Goal: Find specific page/section: Find specific page/section

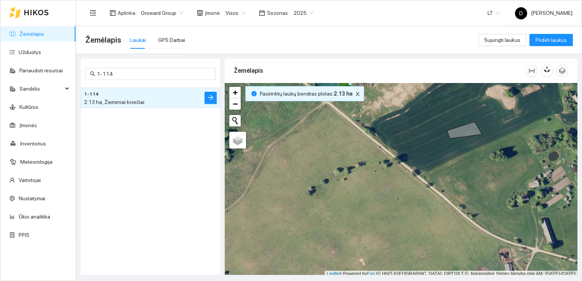
scroll to position [2, 0]
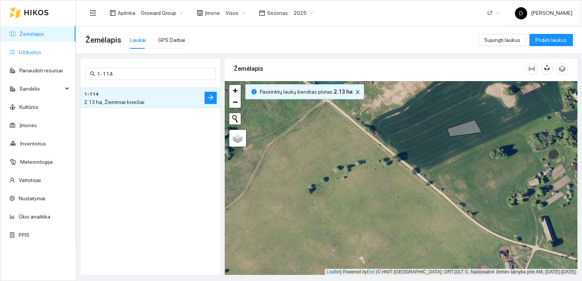
click at [28, 54] on link "Užduotys" at bounding box center [30, 52] width 22 height 6
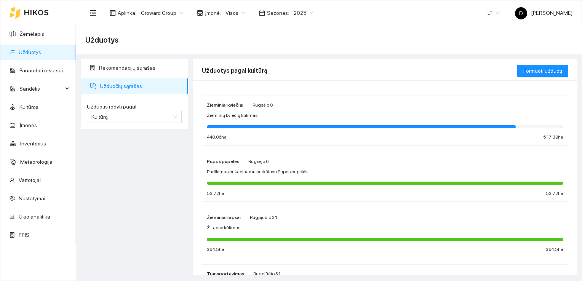
click at [230, 106] on strong "Žieminiai kviečiai" at bounding box center [225, 104] width 37 height 5
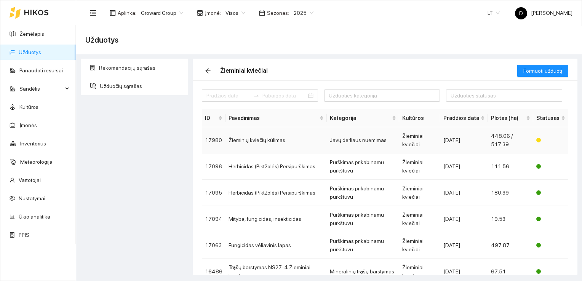
click at [500, 140] on td "448.06 / 517.39" at bounding box center [510, 140] width 45 height 26
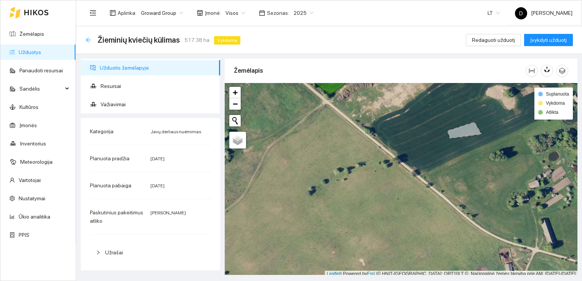
click at [90, 40] on icon "arrow-left" at bounding box center [88, 39] width 5 height 5
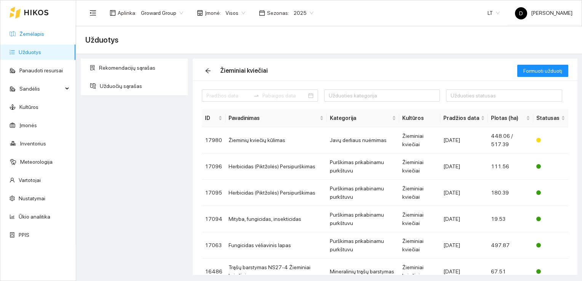
click at [25, 35] on link "Žemėlapis" at bounding box center [31, 34] width 25 height 6
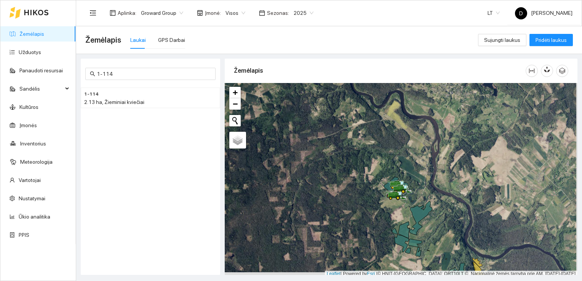
scroll to position [2, 0]
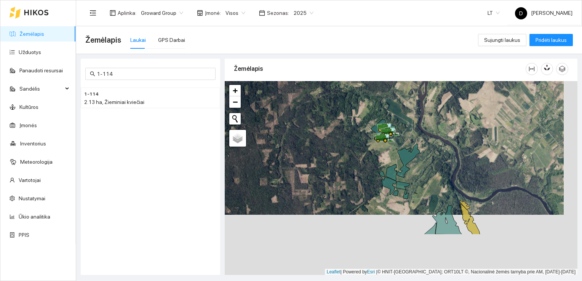
drag, startPoint x: 435, startPoint y: 231, endPoint x: 422, endPoint y: 138, distance: 93.5
click at [421, 139] on div at bounding box center [401, 178] width 353 height 194
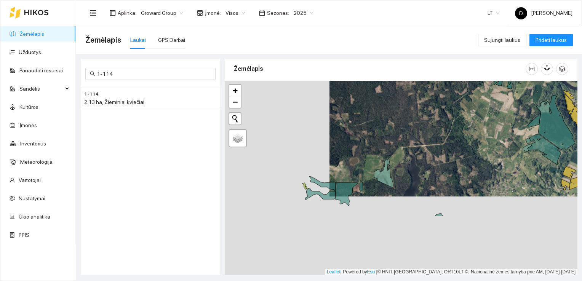
drag, startPoint x: 314, startPoint y: 238, endPoint x: 423, endPoint y: 156, distance: 136.1
click at [423, 156] on div at bounding box center [401, 178] width 353 height 194
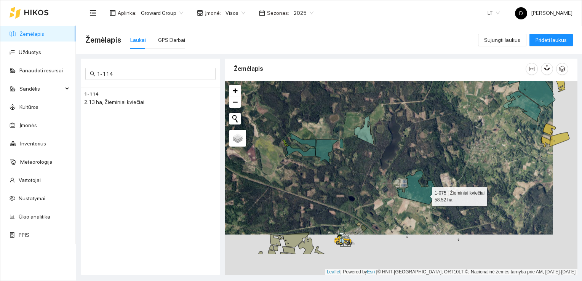
drag, startPoint x: 449, startPoint y: 235, endPoint x: 425, endPoint y: 194, distance: 47.5
click at [425, 194] on icon at bounding box center [416, 187] width 39 height 34
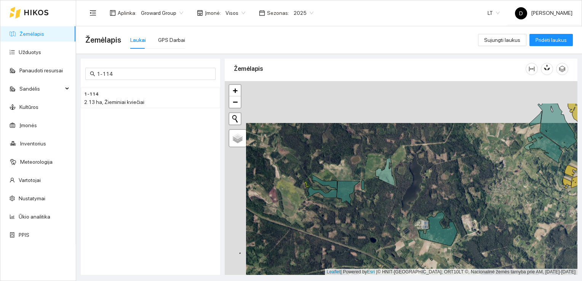
drag, startPoint x: 367, startPoint y: 177, endPoint x: 388, endPoint y: 219, distance: 47.0
click at [388, 219] on div at bounding box center [401, 178] width 353 height 194
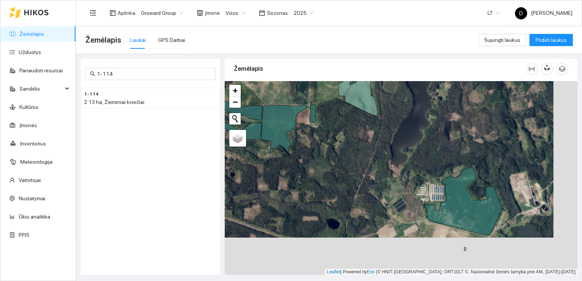
drag, startPoint x: 398, startPoint y: 208, endPoint x: 374, endPoint y: 170, distance: 44.9
click at [374, 170] on div at bounding box center [401, 178] width 353 height 194
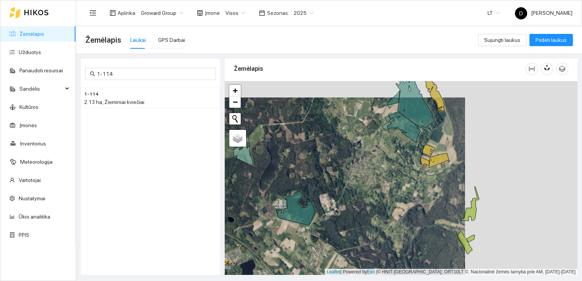
drag, startPoint x: 444, startPoint y: 174, endPoint x: 308, endPoint y: 216, distance: 142.4
click at [308, 216] on div at bounding box center [401, 178] width 353 height 194
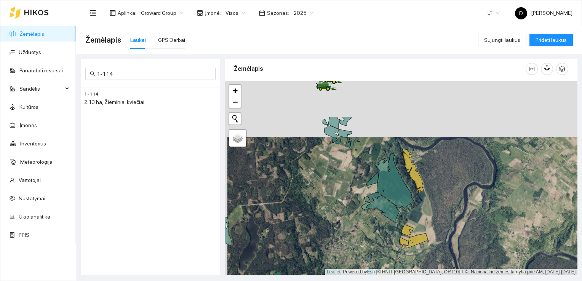
drag, startPoint x: 378, startPoint y: 183, endPoint x: 380, endPoint y: 241, distance: 58.3
click at [381, 242] on div at bounding box center [401, 178] width 353 height 194
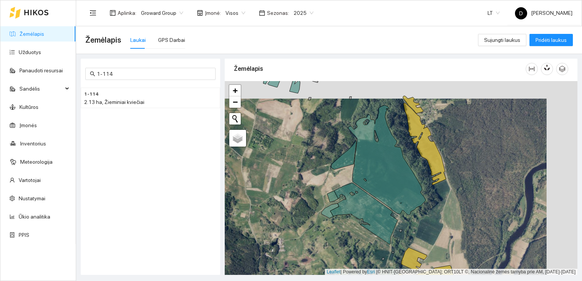
drag, startPoint x: 323, startPoint y: 204, endPoint x: 288, endPoint y: 220, distance: 38.2
click at [289, 220] on div at bounding box center [401, 178] width 353 height 194
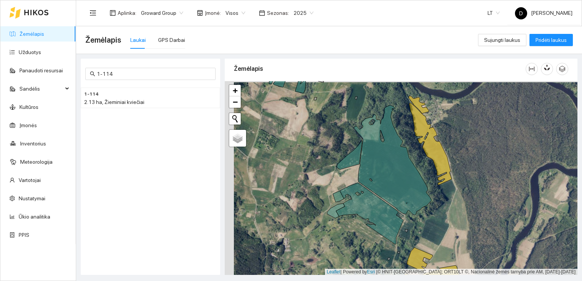
drag, startPoint x: 460, startPoint y: 200, endPoint x: 469, endPoint y: 201, distance: 9.2
click at [469, 201] on div at bounding box center [401, 178] width 353 height 194
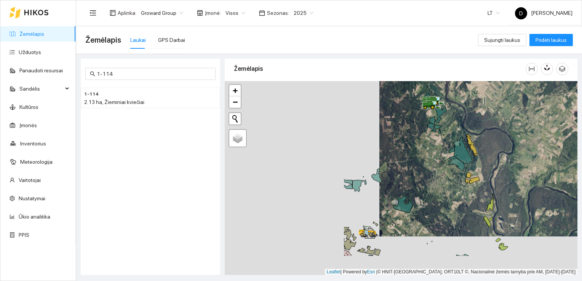
drag, startPoint x: 265, startPoint y: 209, endPoint x: 419, endPoint y: 170, distance: 159.4
click at [419, 170] on div at bounding box center [401, 178] width 353 height 194
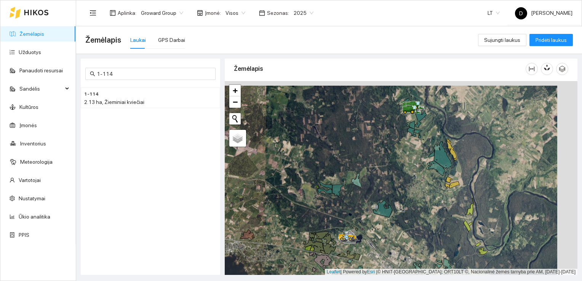
drag, startPoint x: 423, startPoint y: 184, endPoint x: 402, endPoint y: 188, distance: 20.7
click at [402, 188] on div at bounding box center [401, 178] width 353 height 194
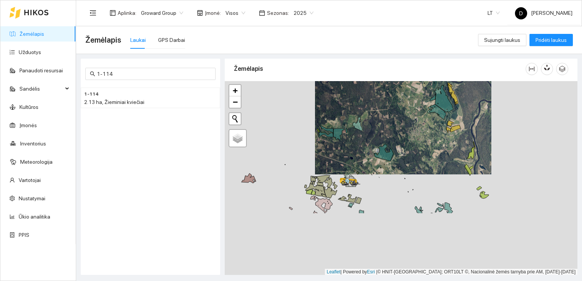
drag, startPoint x: 352, startPoint y: 257, endPoint x: 385, endPoint y: 147, distance: 114.3
click at [385, 147] on div at bounding box center [401, 178] width 353 height 194
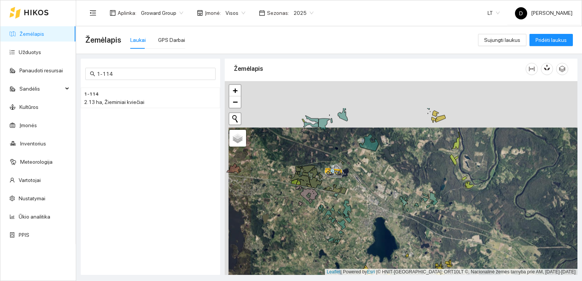
drag, startPoint x: 311, startPoint y: 187, endPoint x: 315, endPoint y: 233, distance: 46.6
click at [315, 233] on div at bounding box center [401, 178] width 353 height 194
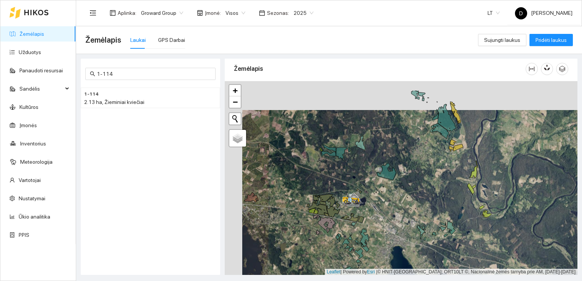
drag, startPoint x: 415, startPoint y: 129, endPoint x: 433, endPoint y: 159, distance: 35.1
click at [433, 158] on div at bounding box center [401, 178] width 353 height 194
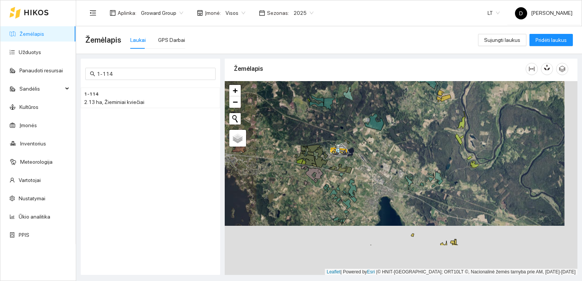
drag, startPoint x: 364, startPoint y: 237, endPoint x: 351, endPoint y: 187, distance: 51.2
click at [351, 187] on icon at bounding box center [352, 187] width 8 height 17
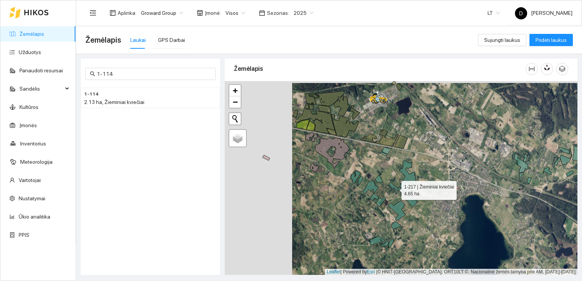
drag, startPoint x: 327, startPoint y: 186, endPoint x: 394, endPoint y: 188, distance: 67.4
click at [394, 188] on icon at bounding box center [398, 189] width 18 height 14
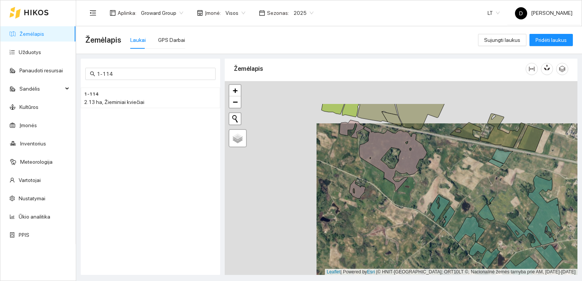
drag, startPoint x: 346, startPoint y: 146, endPoint x: 437, endPoint y: 188, distance: 101.0
click at [437, 188] on div at bounding box center [401, 178] width 353 height 194
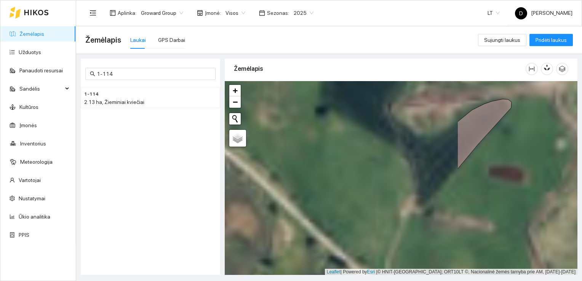
drag, startPoint x: 412, startPoint y: 161, endPoint x: 586, endPoint y: 182, distance: 175.0
click at [581, 182] on html "Žemėlapis Užduotys Panaudoti resursai Sandėlis Kultūros Įmonės Inventorius Mete…" at bounding box center [291, 140] width 582 height 281
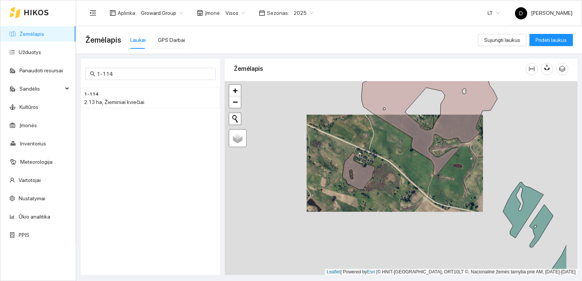
drag, startPoint x: 477, startPoint y: 209, endPoint x: 430, endPoint y: 181, distance: 55.0
click at [430, 182] on div at bounding box center [401, 178] width 353 height 194
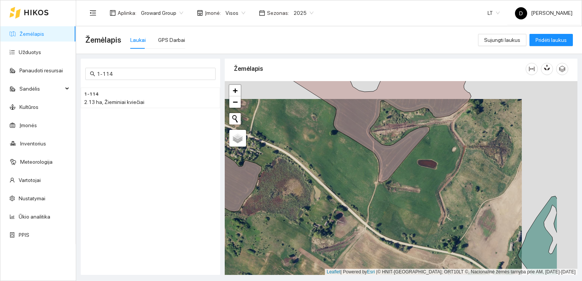
drag, startPoint x: 465, startPoint y: 198, endPoint x: 409, endPoint y: 216, distance: 58.4
click at [409, 216] on div at bounding box center [401, 178] width 353 height 194
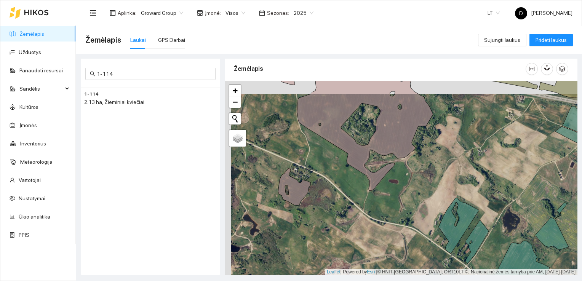
drag, startPoint x: 357, startPoint y: 188, endPoint x: 363, endPoint y: 201, distance: 14.5
click at [363, 201] on div at bounding box center [401, 178] width 353 height 194
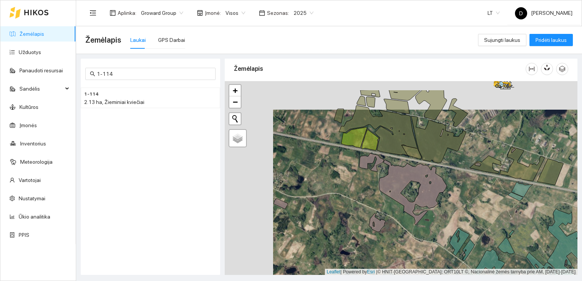
drag, startPoint x: 293, startPoint y: 176, endPoint x: 341, endPoint y: 202, distance: 54.5
click at [342, 204] on div at bounding box center [401, 178] width 353 height 194
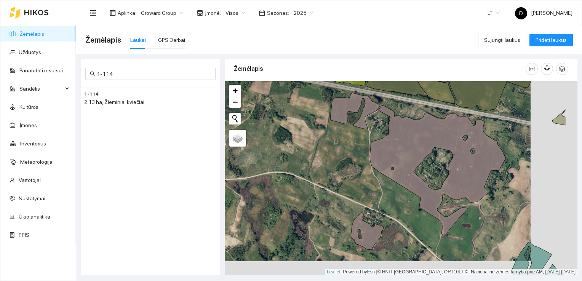
drag, startPoint x: 346, startPoint y: 207, endPoint x: 300, endPoint y: 193, distance: 48.9
click at [300, 193] on div at bounding box center [401, 178] width 353 height 194
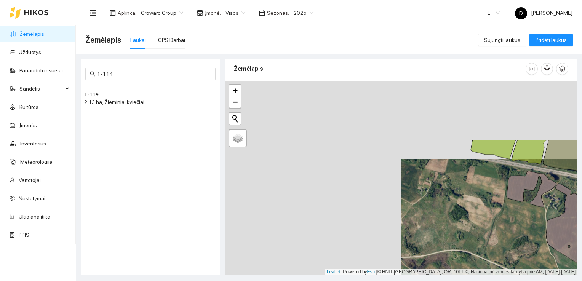
drag, startPoint x: 308, startPoint y: 166, endPoint x: 465, endPoint y: 233, distance: 170.1
click at [465, 233] on div at bounding box center [401, 178] width 353 height 194
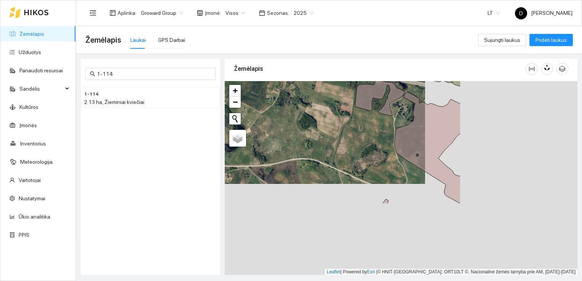
drag, startPoint x: 465, startPoint y: 235, endPoint x: 305, endPoint y: 142, distance: 184.8
click at [305, 142] on div at bounding box center [401, 178] width 353 height 194
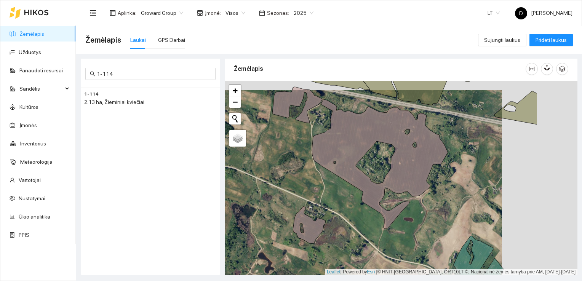
drag, startPoint x: 333, startPoint y: 151, endPoint x: 257, endPoint y: 160, distance: 76.0
click at [257, 160] on div at bounding box center [401, 178] width 353 height 194
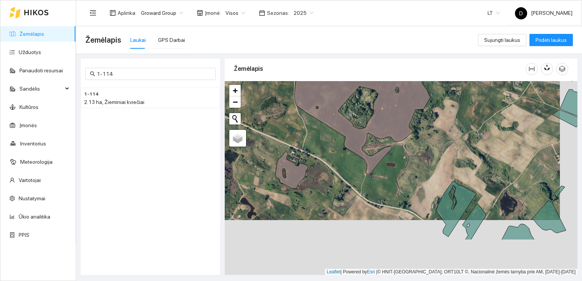
drag, startPoint x: 391, startPoint y: 221, endPoint x: 374, endPoint y: 169, distance: 54.3
click at [374, 169] on div at bounding box center [401, 178] width 353 height 194
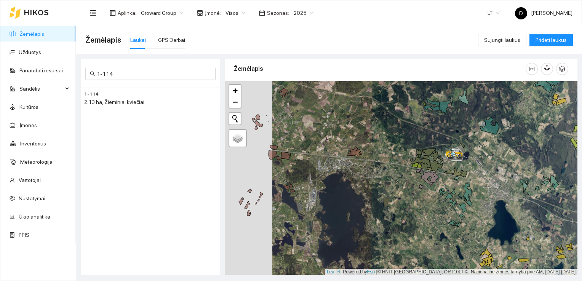
drag, startPoint x: 307, startPoint y: 141, endPoint x: 356, endPoint y: 139, distance: 49.2
click at [355, 139] on div at bounding box center [401, 178] width 353 height 194
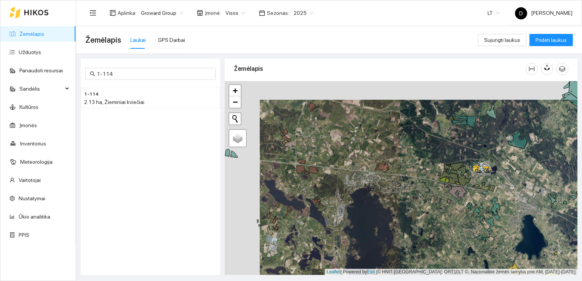
drag, startPoint x: 341, startPoint y: 110, endPoint x: 377, endPoint y: 130, distance: 41.2
click at [377, 130] on div at bounding box center [401, 178] width 353 height 194
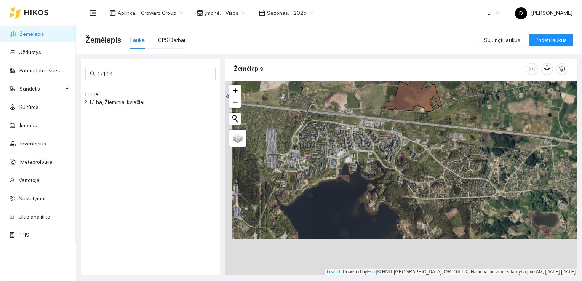
drag, startPoint x: 333, startPoint y: 201, endPoint x: 341, endPoint y: 165, distance: 37.0
click at [341, 165] on div at bounding box center [401, 178] width 353 height 194
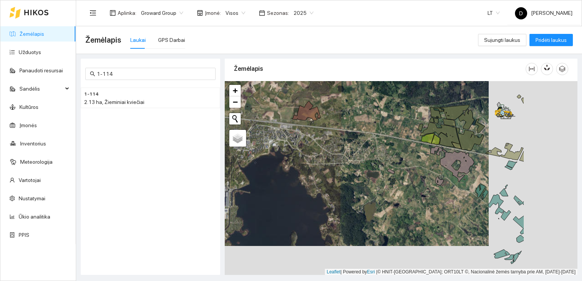
drag, startPoint x: 419, startPoint y: 187, endPoint x: 331, endPoint y: 158, distance: 93.4
click at [331, 158] on div at bounding box center [401, 178] width 353 height 194
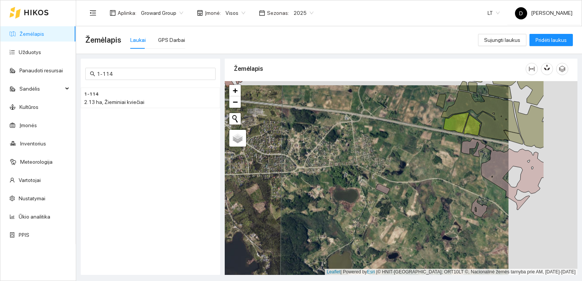
drag, startPoint x: 395, startPoint y: 147, endPoint x: 326, endPoint y: 152, distance: 69.0
click at [326, 152] on div at bounding box center [401, 178] width 353 height 194
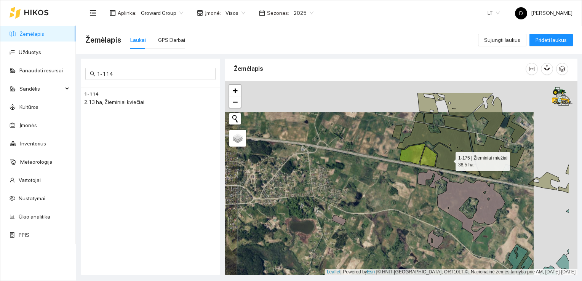
drag, startPoint x: 493, startPoint y: 128, endPoint x: 449, endPoint y: 159, distance: 53.8
click at [449, 159] on icon at bounding box center [436, 147] width 78 height 50
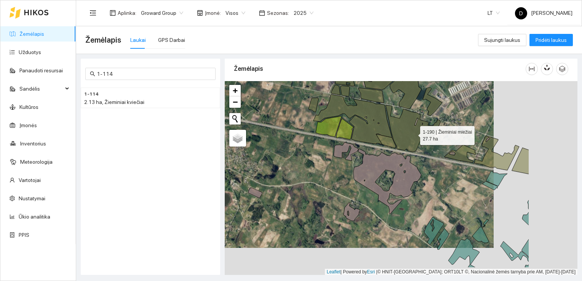
drag, startPoint x: 497, startPoint y: 161, endPoint x: 414, endPoint y: 133, distance: 88.1
click at [414, 133] on icon at bounding box center [413, 128] width 54 height 47
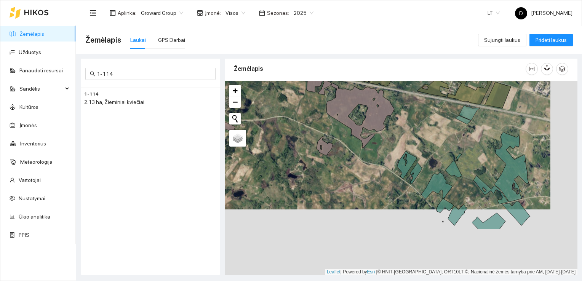
drag, startPoint x: 489, startPoint y: 228, endPoint x: 462, endPoint y: 169, distance: 64.2
click at [462, 169] on div at bounding box center [401, 178] width 353 height 194
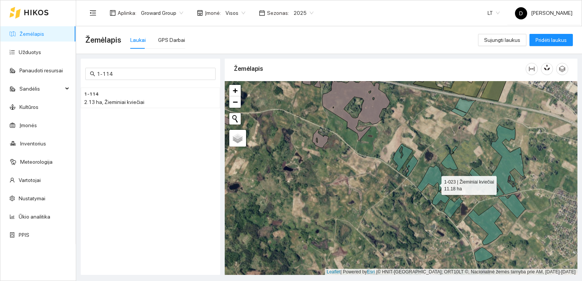
click at [433, 177] on icon at bounding box center [433, 185] width 32 height 40
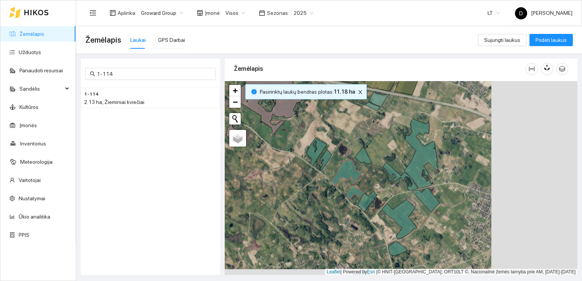
drag, startPoint x: 399, startPoint y: 211, endPoint x: 319, endPoint y: 203, distance: 80.3
click at [319, 203] on div at bounding box center [401, 178] width 353 height 194
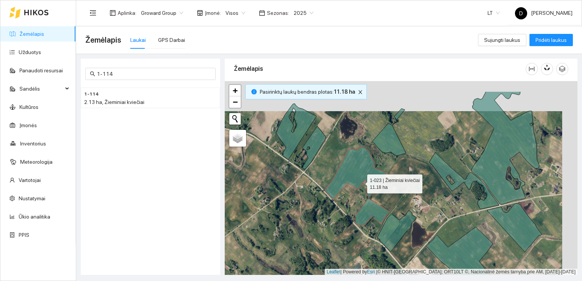
drag, startPoint x: 376, startPoint y: 152, endPoint x: 361, endPoint y: 182, distance: 33.7
click at [361, 182] on icon at bounding box center [357, 186] width 65 height 79
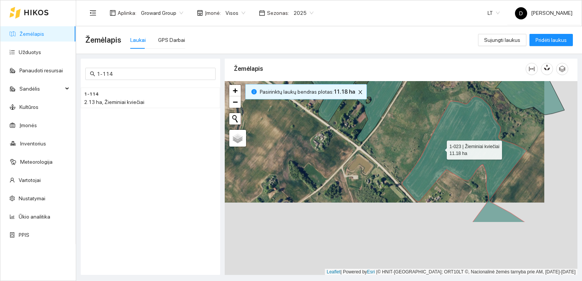
drag, startPoint x: 474, startPoint y: 222, endPoint x: 437, endPoint y: 145, distance: 85.2
click at [437, 145] on icon at bounding box center [464, 159] width 125 height 126
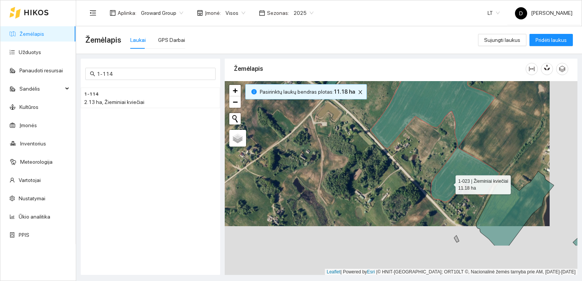
drag, startPoint x: 478, startPoint y: 234, endPoint x: 444, endPoint y: 177, distance: 67.1
click at [444, 177] on icon at bounding box center [434, 122] width 129 height 159
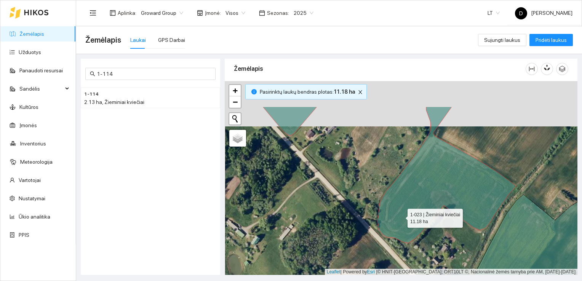
drag, startPoint x: 400, startPoint y: 170, endPoint x: 399, endPoint y: 217, distance: 46.8
click at [399, 217] on icon at bounding box center [389, 175] width 253 height 136
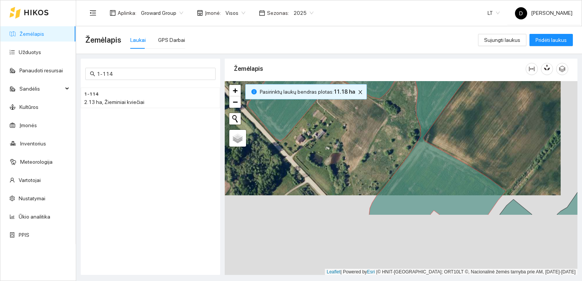
drag, startPoint x: 380, startPoint y: 212, endPoint x: 372, endPoint y: 148, distance: 64.5
click at [372, 148] on div at bounding box center [401, 178] width 353 height 194
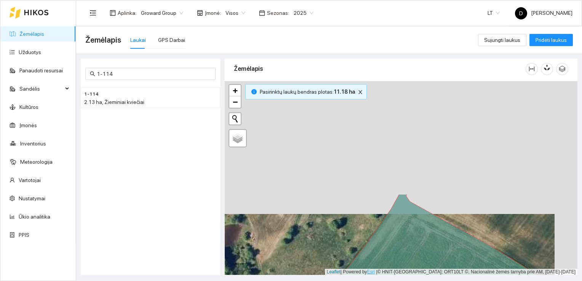
drag, startPoint x: 434, startPoint y: 136, endPoint x: 411, endPoint y: 274, distance: 139.8
click at [411, 274] on div at bounding box center [401, 178] width 353 height 194
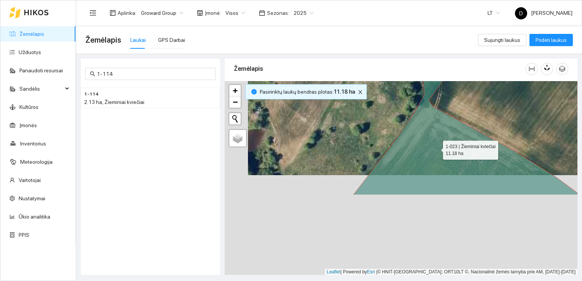
drag, startPoint x: 413, startPoint y: 249, endPoint x: 437, endPoint y: 142, distance: 109.7
click at [437, 142] on icon at bounding box center [396, 78] width 368 height 234
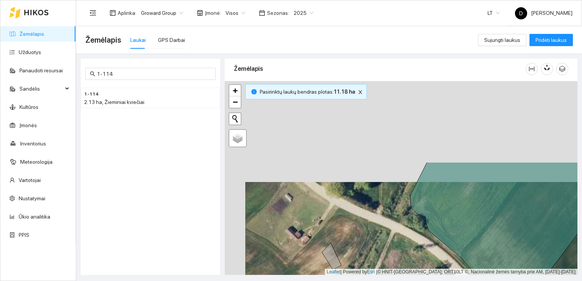
drag, startPoint x: 398, startPoint y: 144, endPoint x: 418, endPoint y: 245, distance: 103.0
click at [418, 245] on div at bounding box center [401, 178] width 353 height 194
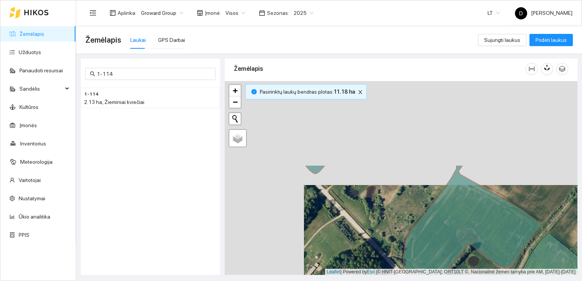
drag, startPoint x: 362, startPoint y: 160, endPoint x: 442, endPoint y: 264, distance: 130.9
click at [442, 264] on icon at bounding box center [423, 223] width 236 height 116
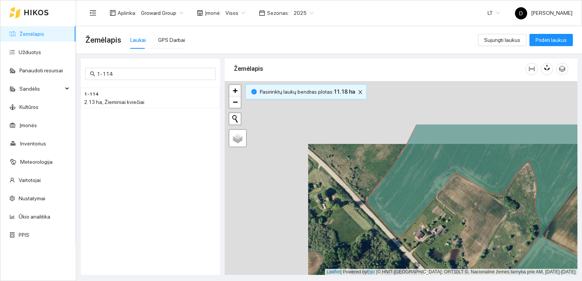
drag, startPoint x: 372, startPoint y: 212, endPoint x: 468, endPoint y: 289, distance: 123.2
click at [468, 281] on html "Žemėlapis Užduotys Panaudoti resursai Sandėlis Kultūros Įmonės Inventorius Mete…" at bounding box center [291, 140] width 582 height 281
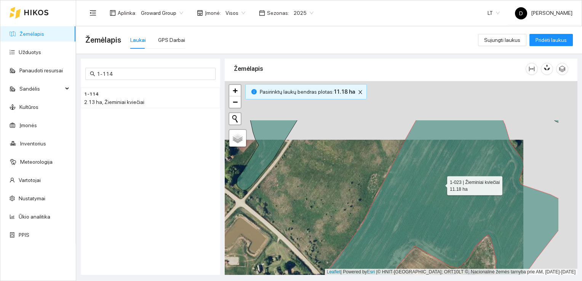
drag, startPoint x: 495, startPoint y: 124, endPoint x: 440, endPoint y: 184, distance: 81.4
click at [440, 184] on icon at bounding box center [442, 237] width 233 height 234
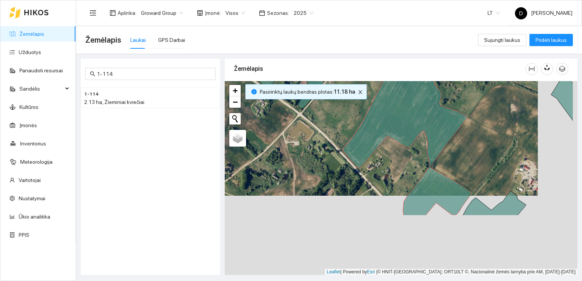
drag, startPoint x: 449, startPoint y: 243, endPoint x: 409, endPoint y: 165, distance: 87.9
click at [409, 165] on div at bounding box center [401, 178] width 353 height 194
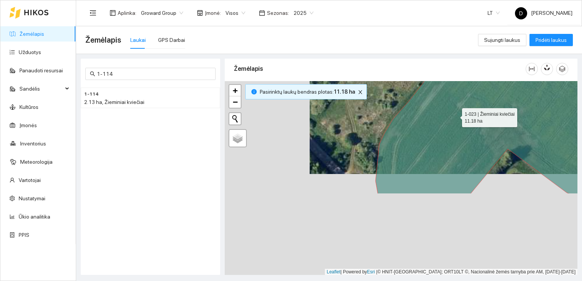
drag, startPoint x: 370, startPoint y: 217, endPoint x: 455, endPoint y: 116, distance: 132.4
click at [455, 116] on icon at bounding box center [513, 77] width 276 height 234
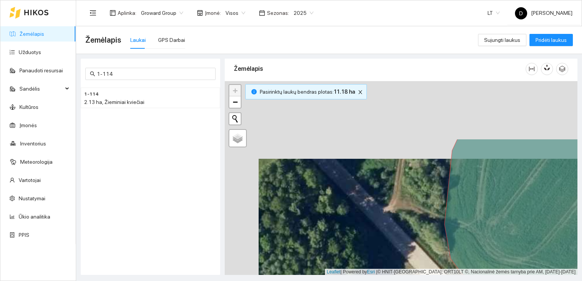
drag, startPoint x: 370, startPoint y: 144, endPoint x: 404, endPoint y: 222, distance: 84.7
click at [404, 222] on div at bounding box center [401, 178] width 353 height 194
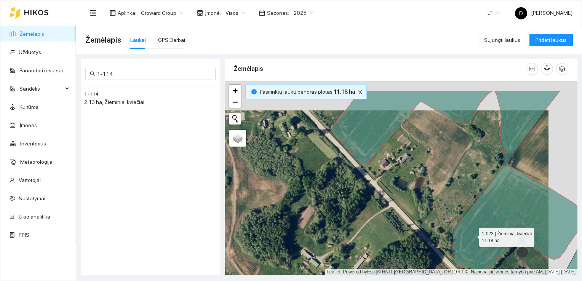
drag, startPoint x: 501, startPoint y: 206, endPoint x: 472, endPoint y: 235, distance: 41.2
click at [472, 235] on icon at bounding box center [458, 182] width 252 height 182
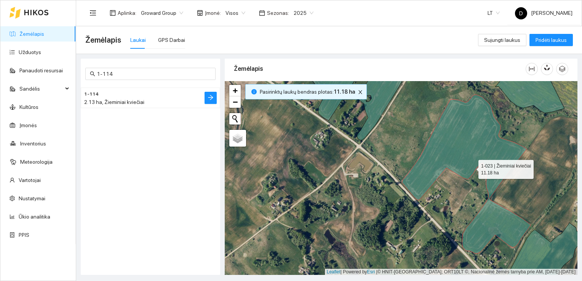
click at [104, 101] on span "2.13 ha, Žieminiai kviečiai" at bounding box center [114, 102] width 60 height 6
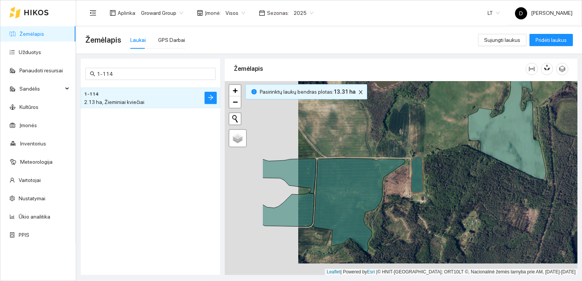
drag, startPoint x: 328, startPoint y: 201, endPoint x: 402, endPoint y: 190, distance: 74.8
click at [402, 190] on div at bounding box center [401, 178] width 353 height 194
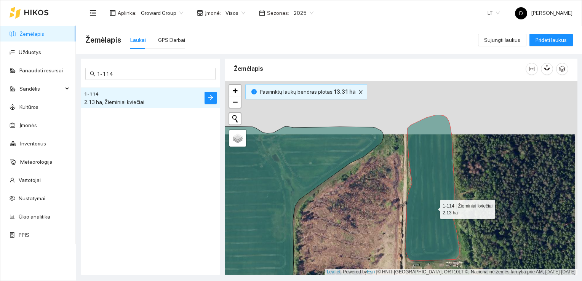
drag, startPoint x: 436, startPoint y: 150, endPoint x: 433, endPoint y: 216, distance: 65.6
click at [433, 216] on icon at bounding box center [433, 188] width 54 height 146
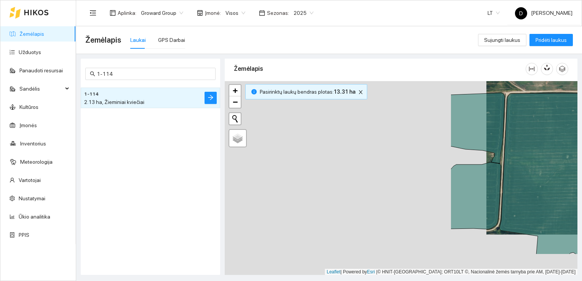
drag, startPoint x: 313, startPoint y: 202, endPoint x: 574, endPoint y: 161, distance: 264.7
click at [574, 161] on icon at bounding box center [591, 173] width 184 height 161
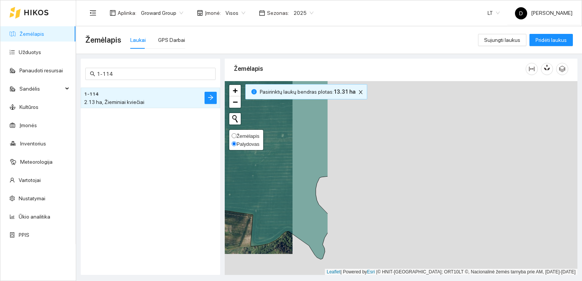
drag, startPoint x: 524, startPoint y: 161, endPoint x: 238, endPoint y: 139, distance: 286.4
click at [238, 139] on div at bounding box center [401, 178] width 353 height 194
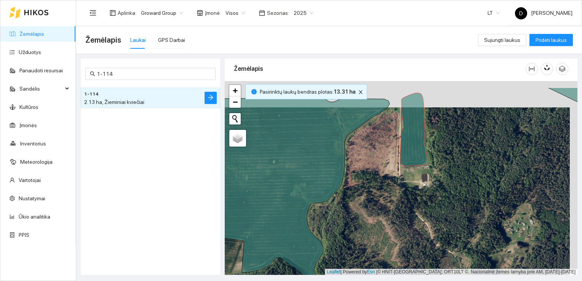
drag, startPoint x: 461, startPoint y: 174, endPoint x: 449, endPoint y: 232, distance: 58.5
click at [449, 232] on div at bounding box center [401, 178] width 353 height 194
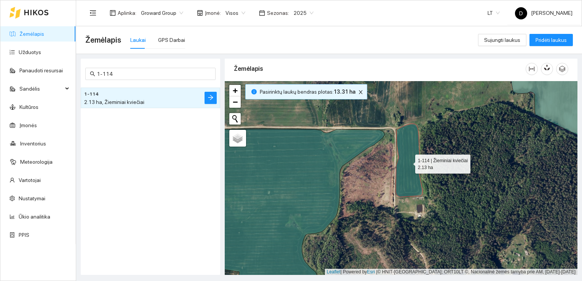
click at [407, 162] on icon at bounding box center [409, 160] width 27 height 73
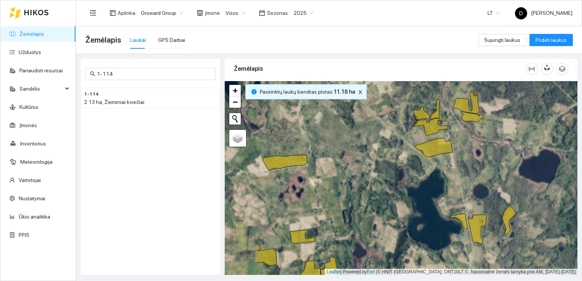
drag, startPoint x: 322, startPoint y: 172, endPoint x: 391, endPoint y: 190, distance: 71.0
click at [391, 190] on div at bounding box center [401, 178] width 353 height 194
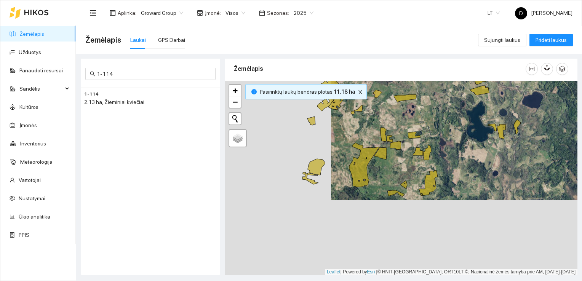
drag, startPoint x: 393, startPoint y: 235, endPoint x: 459, endPoint y: 157, distance: 102.9
click at [459, 157] on div at bounding box center [401, 178] width 353 height 194
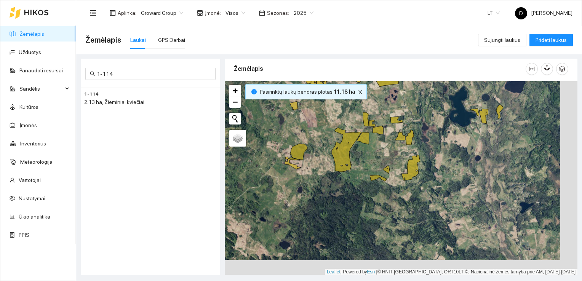
drag, startPoint x: 515, startPoint y: 214, endPoint x: 399, endPoint y: 120, distance: 149.4
click at [399, 120] on div at bounding box center [401, 178] width 353 height 194
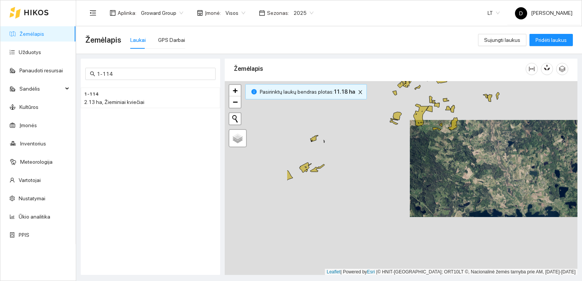
drag, startPoint x: 397, startPoint y: 187, endPoint x: 504, endPoint y: 187, distance: 107.4
click at [504, 187] on div at bounding box center [401, 178] width 353 height 194
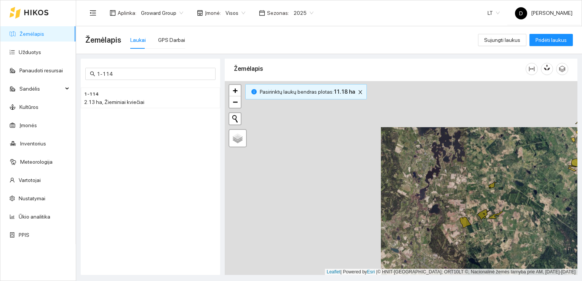
drag, startPoint x: 366, startPoint y: 176, endPoint x: 519, endPoint y: 216, distance: 158.3
click at [522, 221] on div at bounding box center [401, 178] width 353 height 194
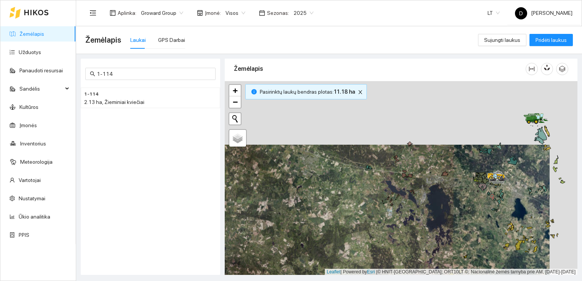
drag, startPoint x: 393, startPoint y: 158, endPoint x: 364, endPoint y: 223, distance: 71.6
click at [364, 223] on div at bounding box center [401, 178] width 353 height 194
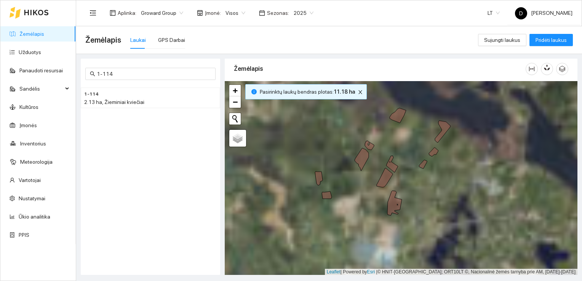
drag, startPoint x: 501, startPoint y: 190, endPoint x: 359, endPoint y: 189, distance: 142.4
click at [357, 193] on div at bounding box center [401, 178] width 353 height 194
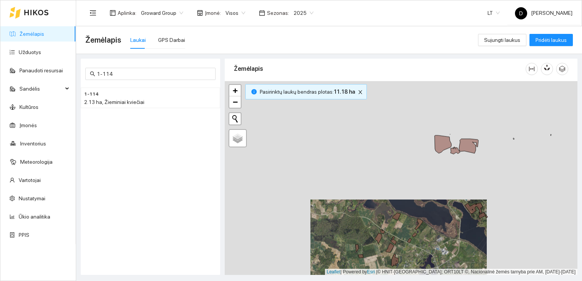
drag, startPoint x: 419, startPoint y: 152, endPoint x: 395, endPoint y: 227, distance: 78.6
click at [395, 227] on div at bounding box center [401, 178] width 353 height 194
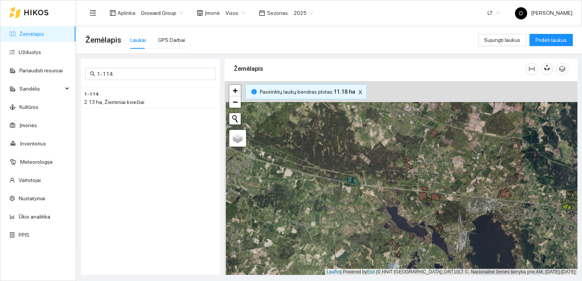
drag, startPoint x: 396, startPoint y: 169, endPoint x: 398, endPoint y: 200, distance: 30.1
click at [398, 200] on div at bounding box center [401, 178] width 353 height 194
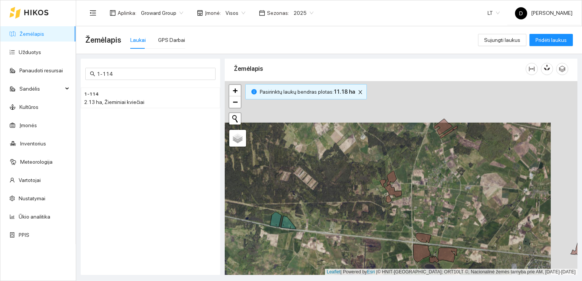
drag, startPoint x: 406, startPoint y: 156, endPoint x: 367, endPoint y: 219, distance: 73.9
click at [367, 219] on div at bounding box center [401, 178] width 353 height 194
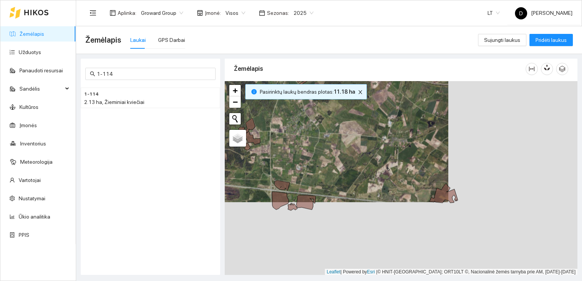
drag, startPoint x: 443, startPoint y: 243, endPoint x: 319, endPoint y: 173, distance: 142.0
click at [319, 171] on div at bounding box center [401, 178] width 353 height 194
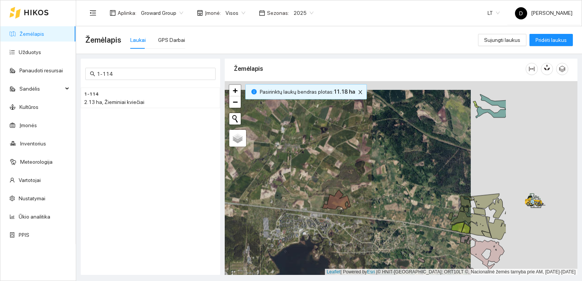
drag, startPoint x: 411, startPoint y: 187, endPoint x: 303, endPoint y: 194, distance: 108.0
click at [303, 194] on div at bounding box center [401, 178] width 353 height 194
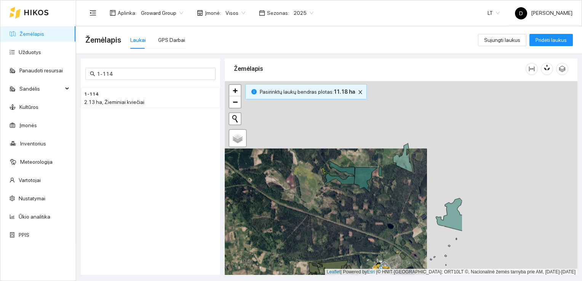
drag, startPoint x: 435, startPoint y: 149, endPoint x: 279, endPoint y: 222, distance: 172.2
click at [279, 222] on div at bounding box center [401, 178] width 353 height 194
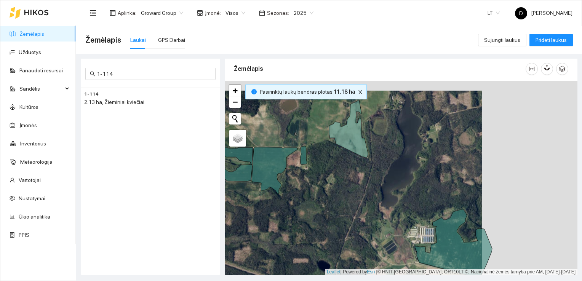
drag, startPoint x: 416, startPoint y: 192, endPoint x: 320, endPoint y: 202, distance: 96.0
click at [320, 202] on div at bounding box center [401, 178] width 353 height 194
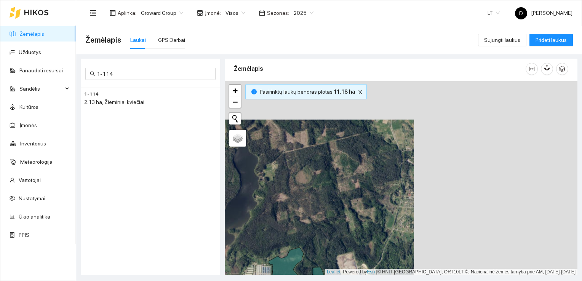
drag, startPoint x: 426, startPoint y: 156, endPoint x: 257, endPoint y: 197, distance: 174.0
click at [257, 197] on div at bounding box center [401, 178] width 353 height 194
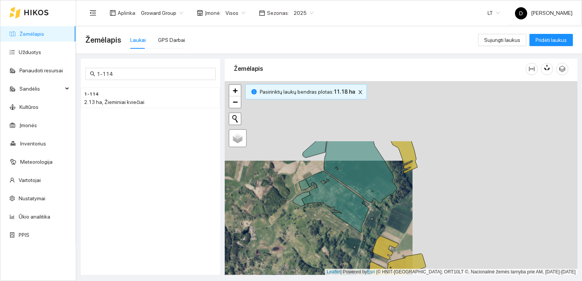
drag, startPoint x: 468, startPoint y: 165, endPoint x: 303, endPoint y: 245, distance: 183.1
click at [303, 245] on div at bounding box center [401, 178] width 353 height 194
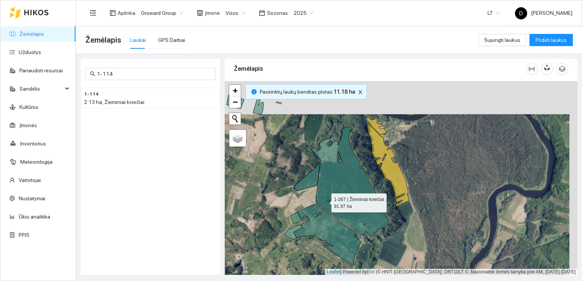
drag, startPoint x: 332, startPoint y: 167, endPoint x: 324, endPoint y: 200, distance: 33.7
click at [324, 200] on icon at bounding box center [350, 181] width 78 height 110
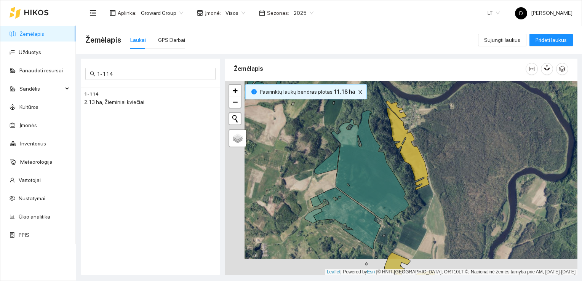
drag, startPoint x: 457, startPoint y: 180, endPoint x: 478, endPoint y: 165, distance: 25.7
click at [477, 164] on div at bounding box center [401, 178] width 353 height 194
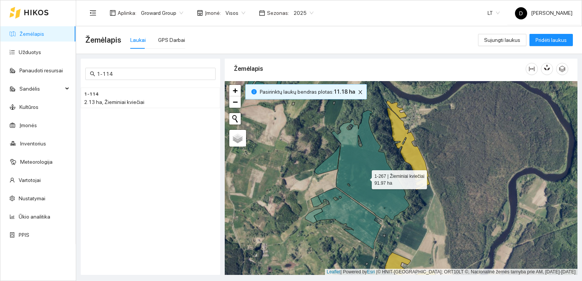
click at [365, 177] on icon at bounding box center [371, 165] width 78 height 110
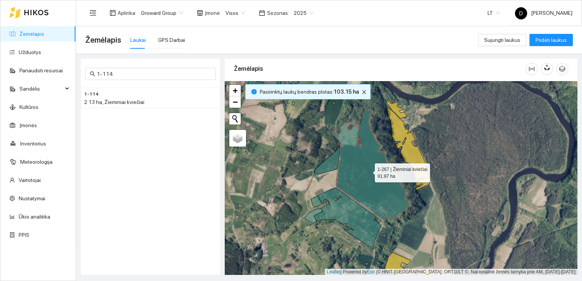
click at [365, 177] on icon at bounding box center [371, 165] width 78 height 110
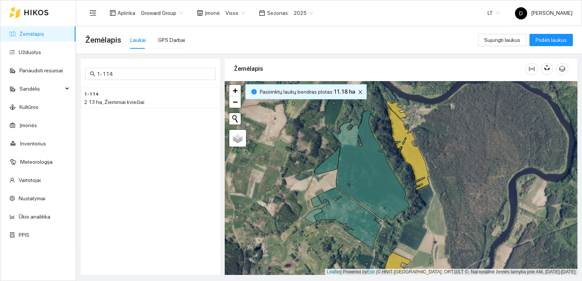
click at [97, 42] on span "Žemėlapis" at bounding box center [103, 40] width 36 height 12
click at [30, 31] on link "Žemėlapis" at bounding box center [31, 34] width 25 height 6
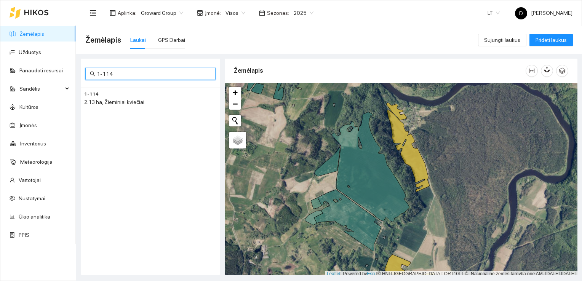
drag, startPoint x: 125, startPoint y: 75, endPoint x: 83, endPoint y: 74, distance: 41.9
click at [83, 74] on div "1-114 1-114 2.13 ha, Žieminiai kviečiai" at bounding box center [150, 167] width 139 height 216
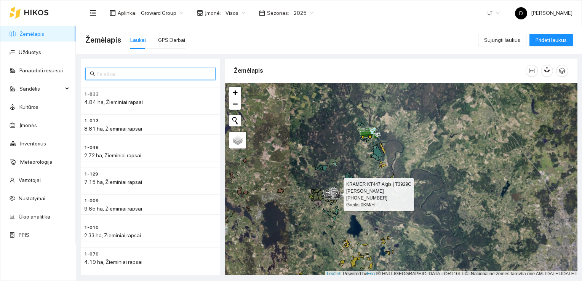
scroll to position [2, 0]
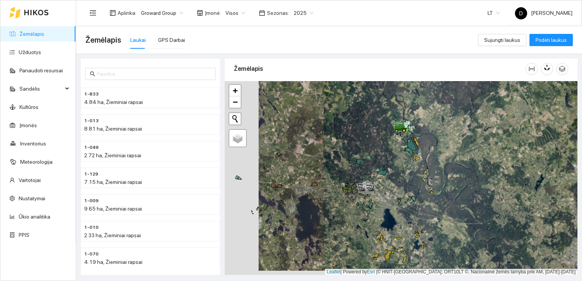
drag, startPoint x: 337, startPoint y: 197, endPoint x: 371, endPoint y: 192, distance: 34.2
click at [259, 77] on div at bounding box center [259, 77] width 0 height 0
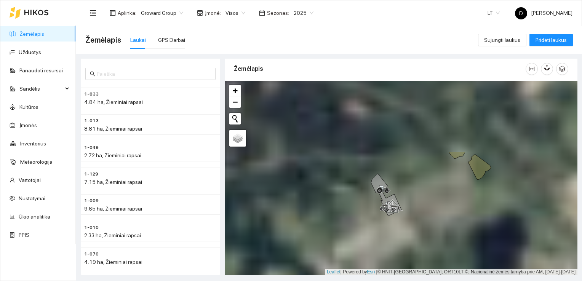
drag, startPoint x: 287, startPoint y: 136, endPoint x: 457, endPoint y: 225, distance: 191.6
click at [457, 226] on div at bounding box center [401, 178] width 353 height 194
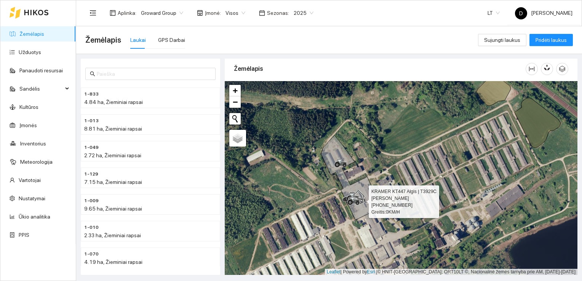
click at [352, 210] on div at bounding box center [354, 204] width 5 height 19
